Goal: Book appointment/travel/reservation

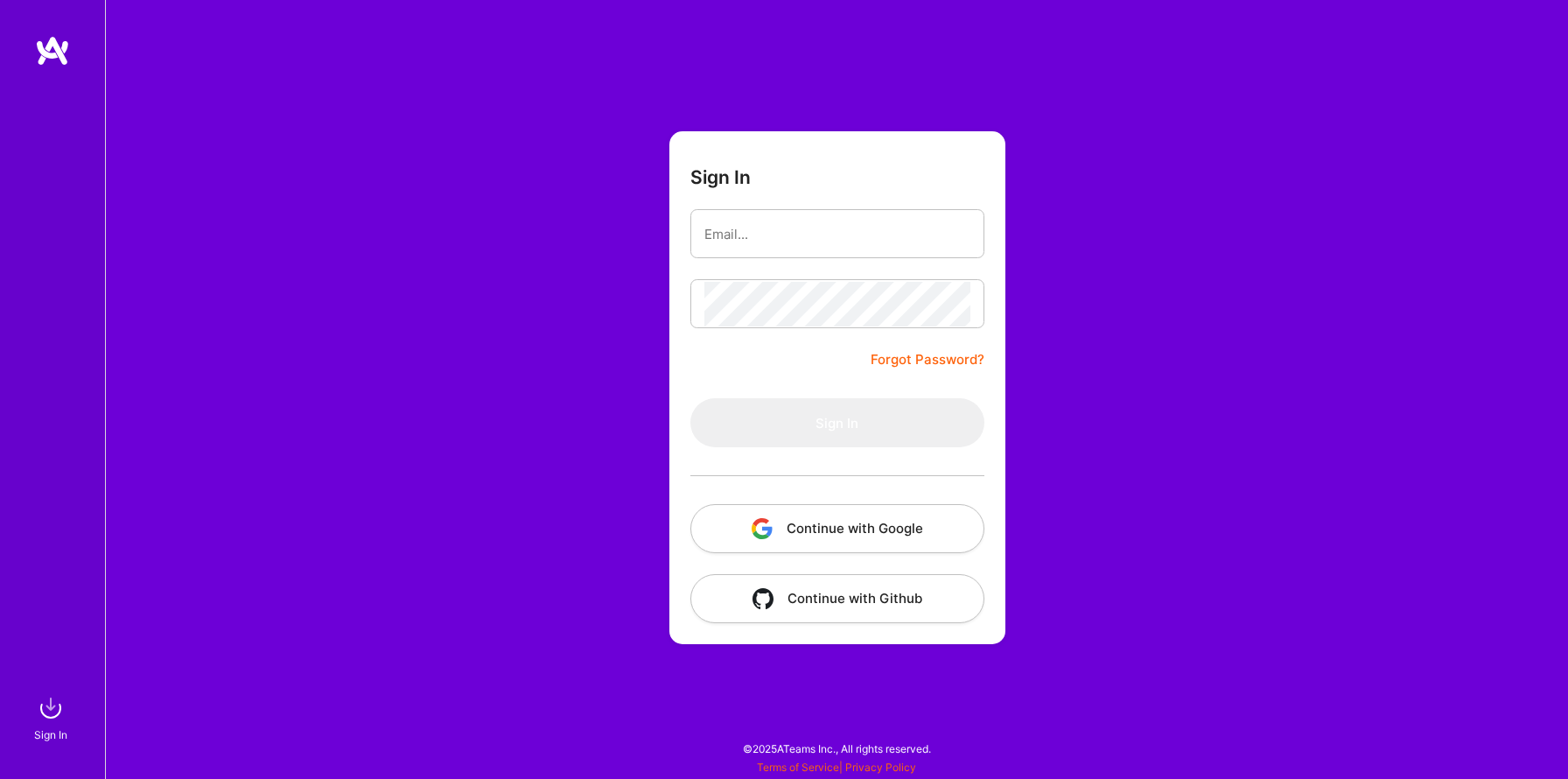
click at [821, 538] on button "Continue with Google" at bounding box center [838, 528] width 294 height 49
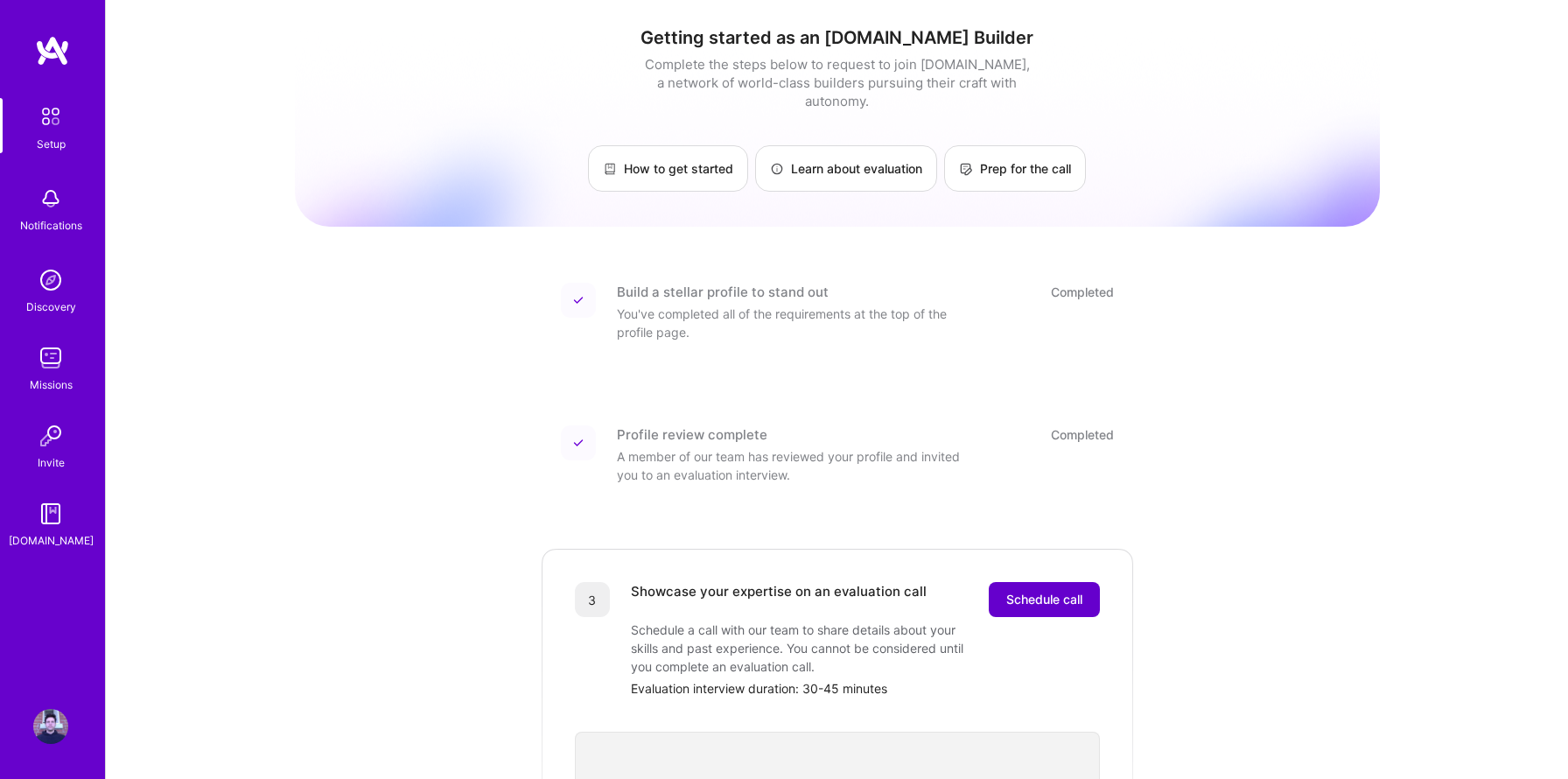
click at [1054, 591] on span "Schedule call" at bounding box center [1043, 599] width 76 height 17
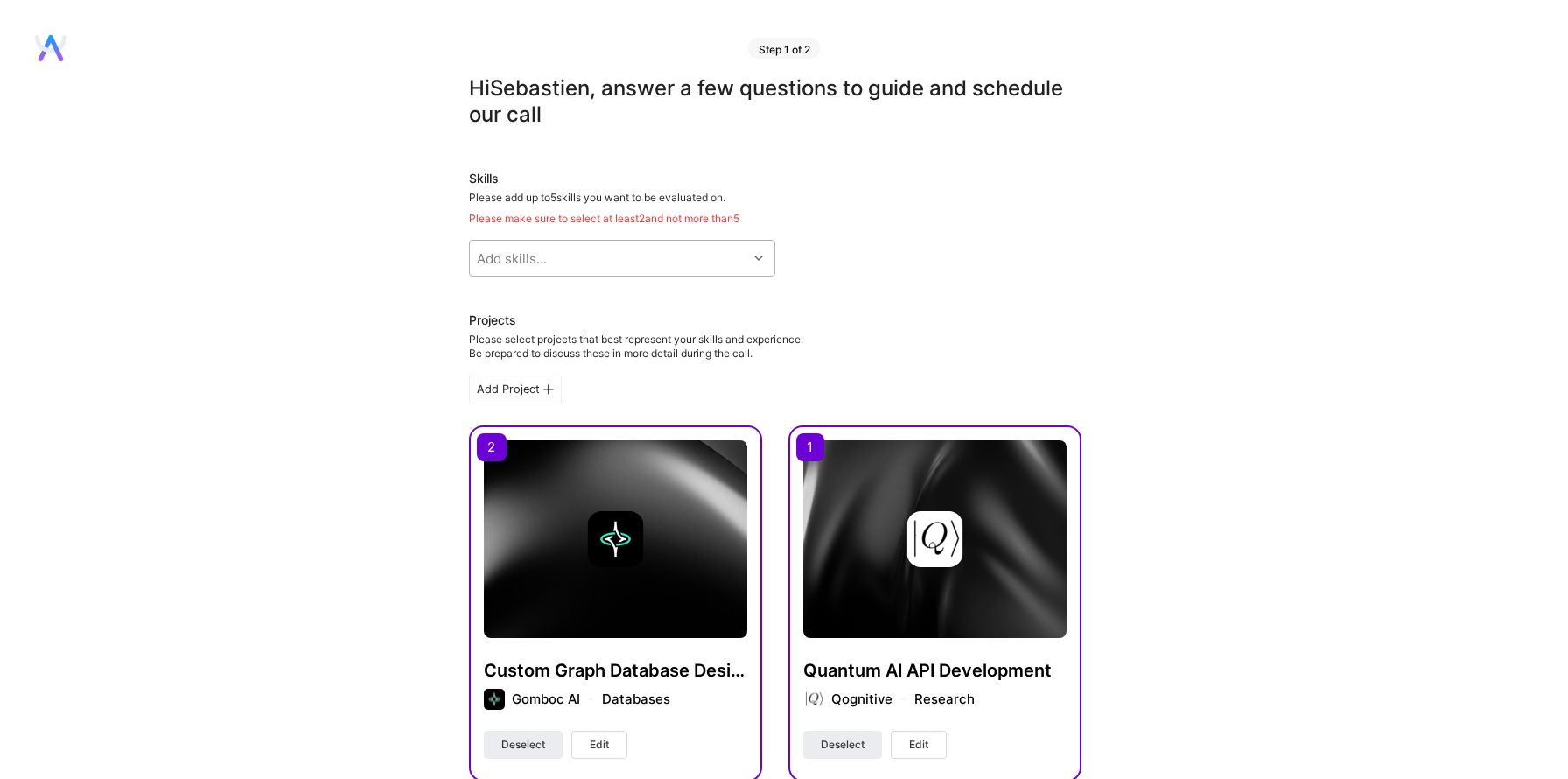
click at [763, 256] on div at bounding box center [761, 258] width 28 height 23
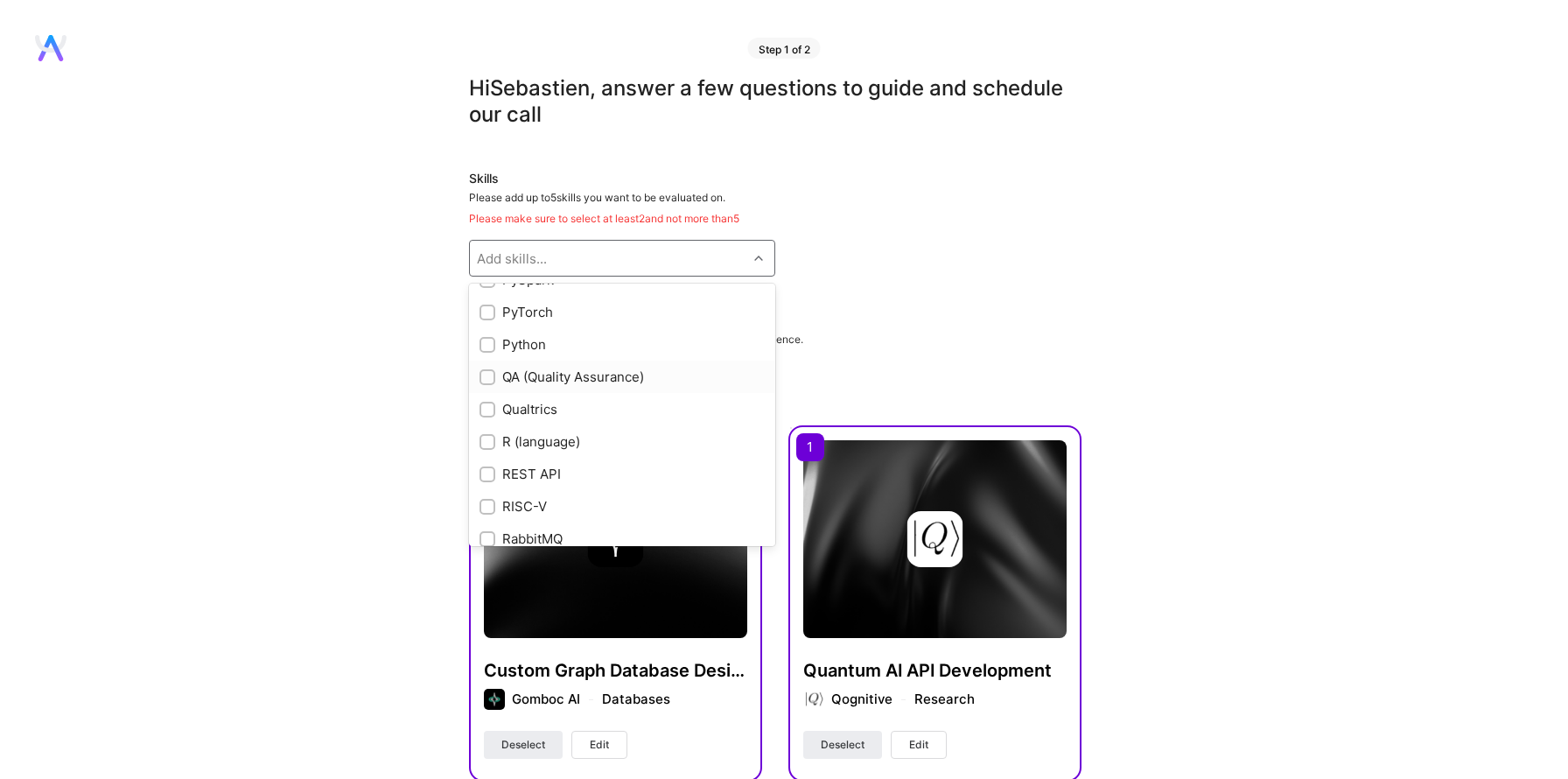
scroll to position [7344, 0]
click at [489, 346] on input "checkbox" at bounding box center [489, 343] width 12 height 12
checkbox input "true"
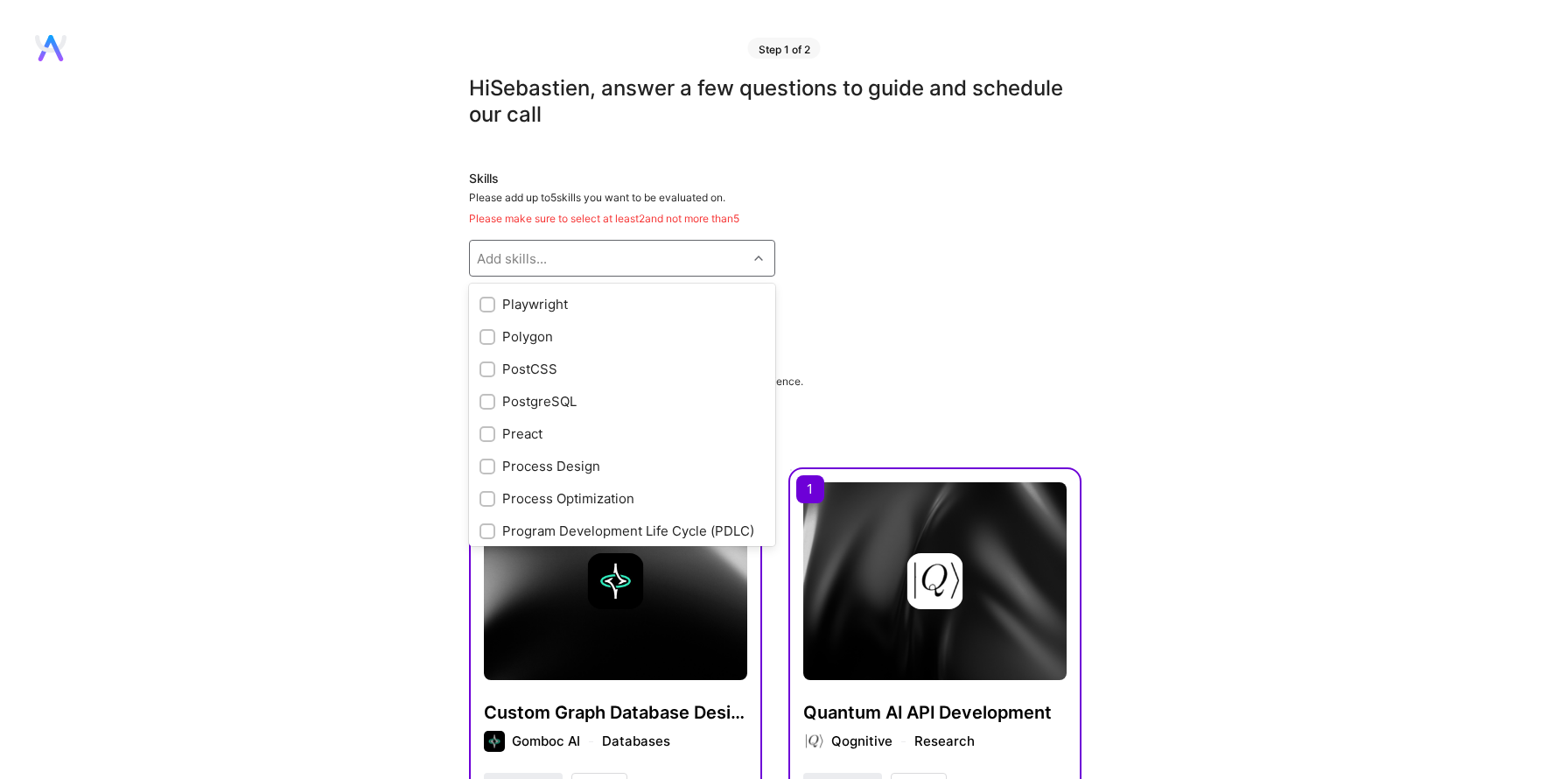
scroll to position [6925, 0]
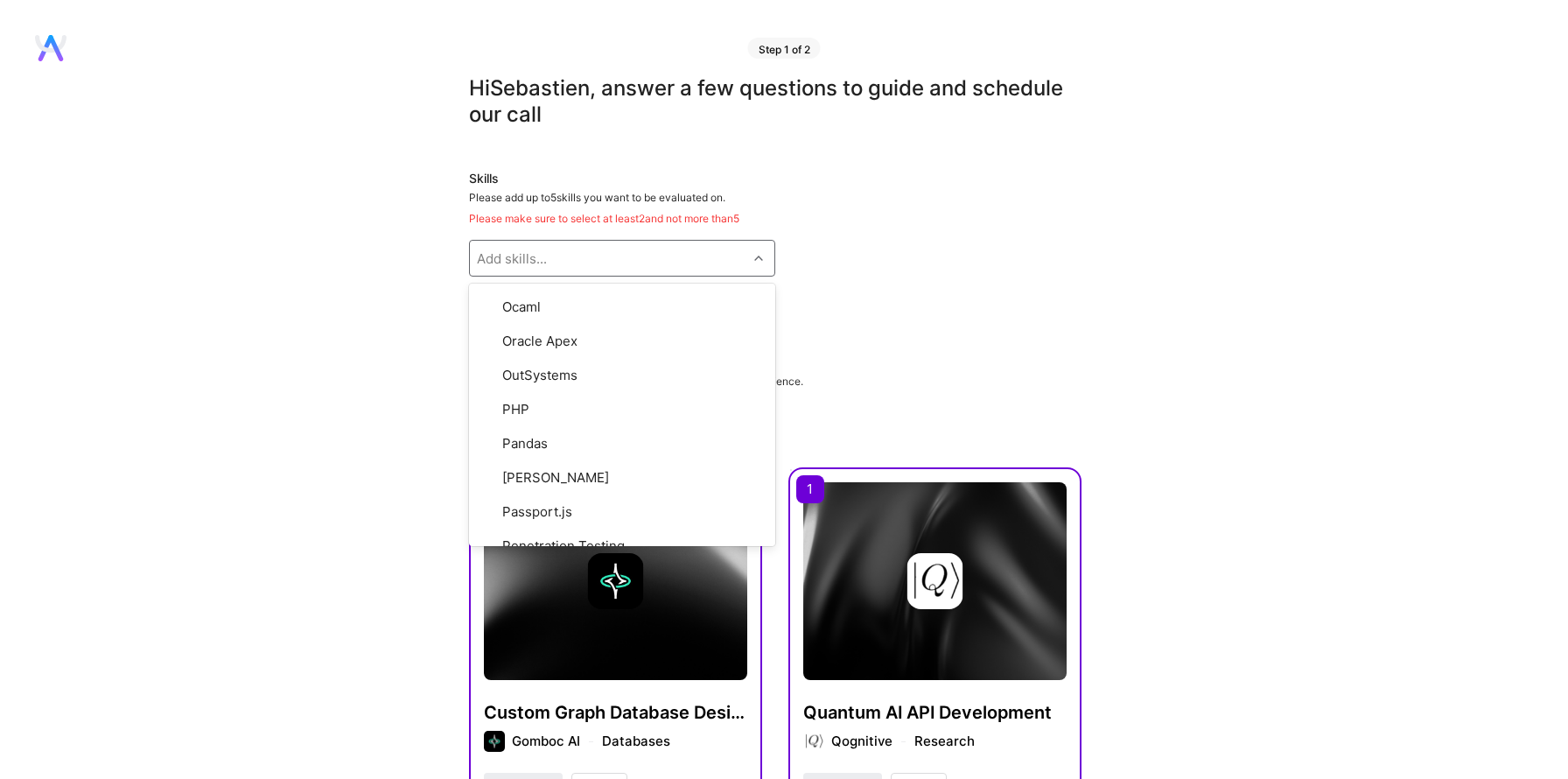
click at [322, 423] on div "Hi [PERSON_NAME] , answer a few questions to guide and schedule our call Skills…" at bounding box center [775, 764] width 1551 height 1378
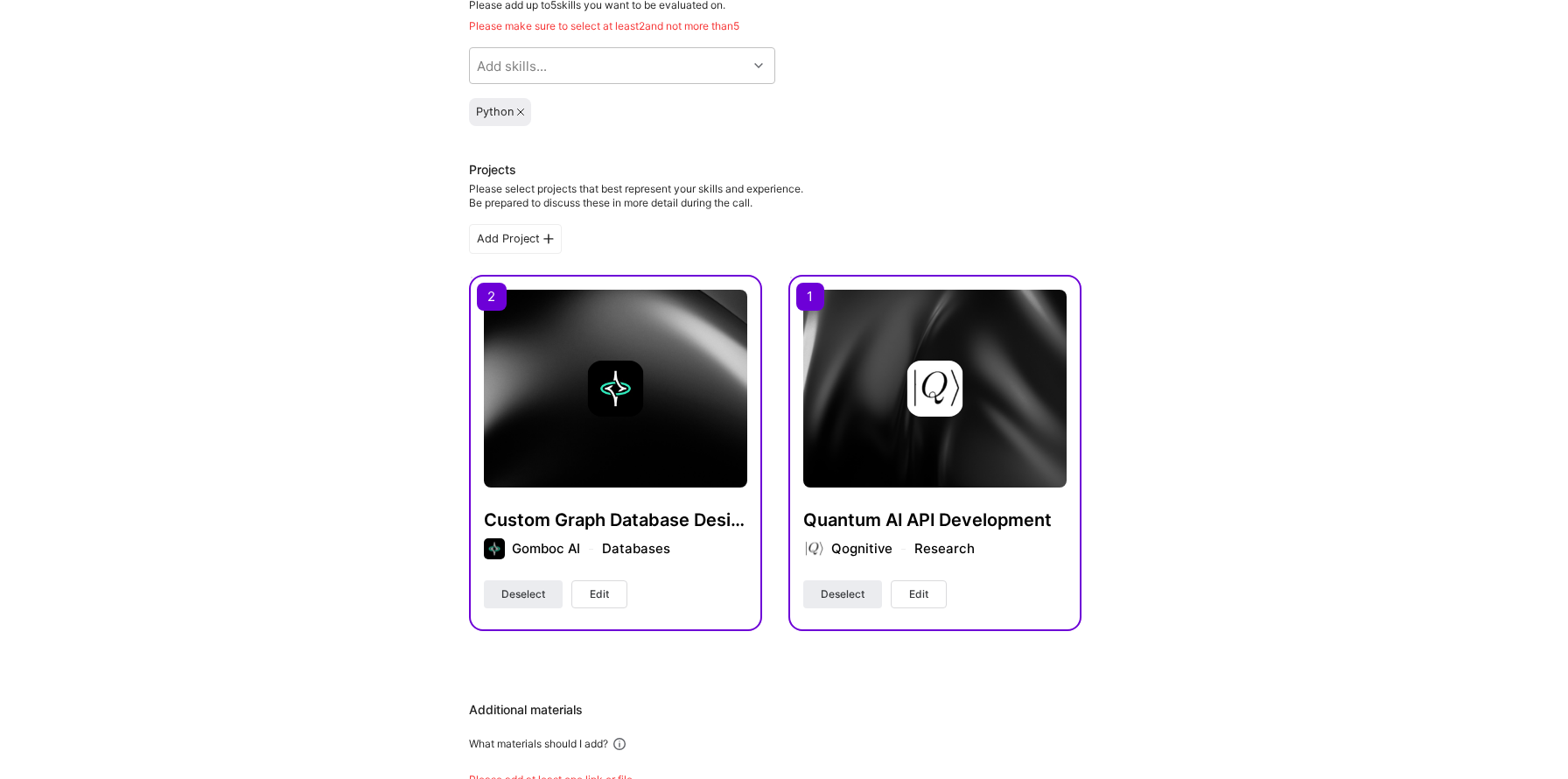
scroll to position [123, 0]
